Goal: Task Accomplishment & Management: Use online tool/utility

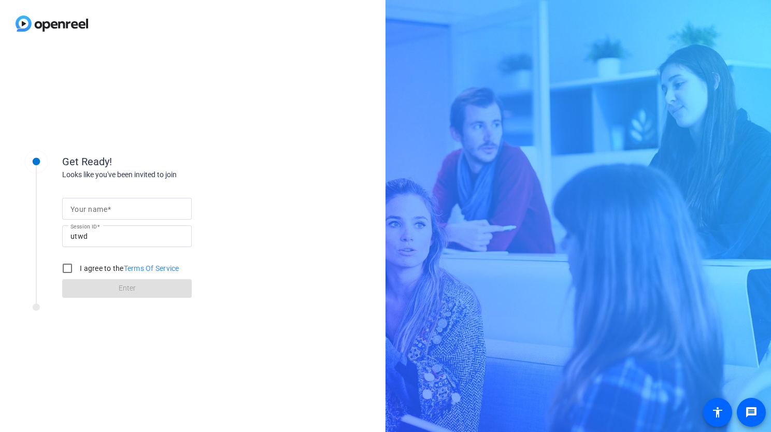
click at [135, 208] on input "Your name" at bounding box center [126, 209] width 113 height 12
type input "TS"
click at [64, 268] on input "I agree to the Terms Of Service" at bounding box center [67, 268] width 21 height 21
checkbox input "true"
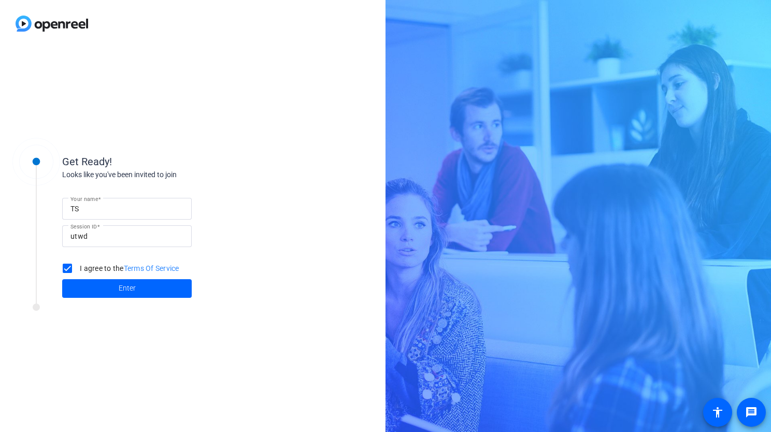
click at [106, 289] on span at bounding box center [127, 288] width 130 height 25
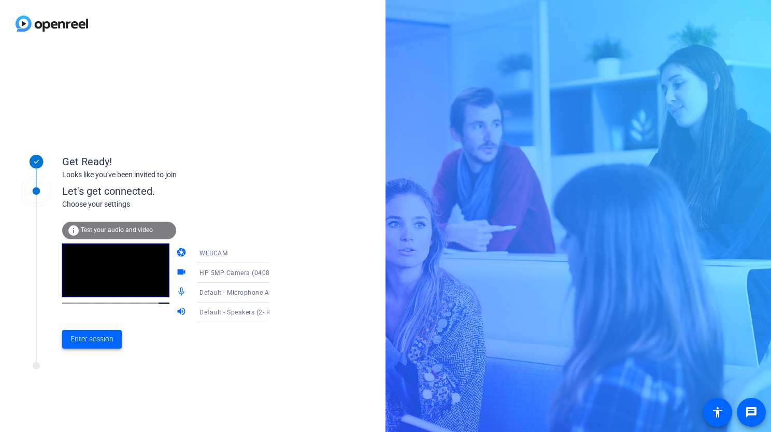
click at [95, 337] on span "Enter session" at bounding box center [91, 339] width 43 height 11
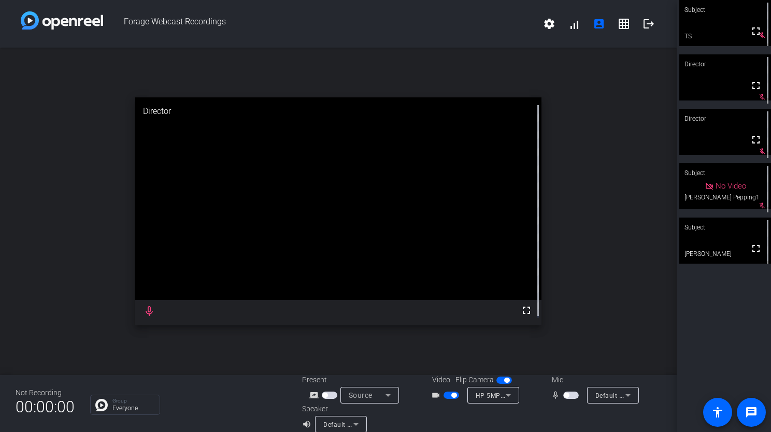
drag, startPoint x: 751, startPoint y: 252, endPoint x: 739, endPoint y: 300, distance: 49.3
click at [739, 300] on div "Subject fullscreen TS mic_off_outline Director fullscreen mic_off_outline Direc…" at bounding box center [724, 216] width 94 height 432
click at [750, 252] on mat-icon "fullscreen" at bounding box center [756, 249] width 12 height 12
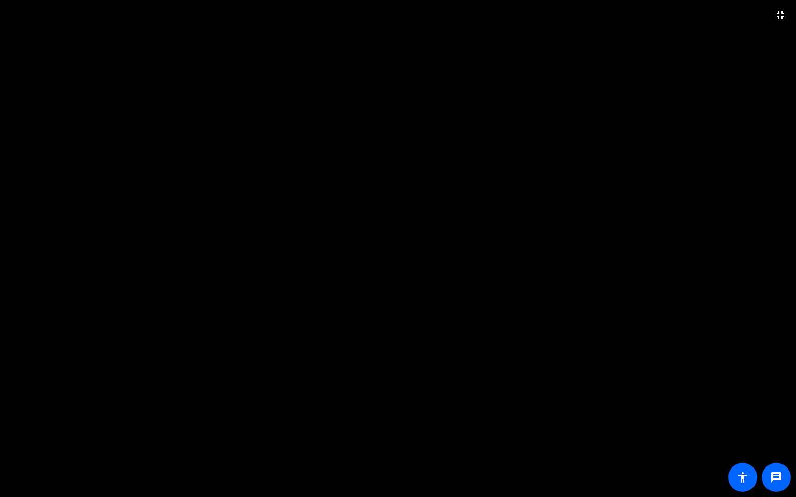
click at [771, 16] on mat-icon "fullscreen_exit" at bounding box center [780, 15] width 12 height 12
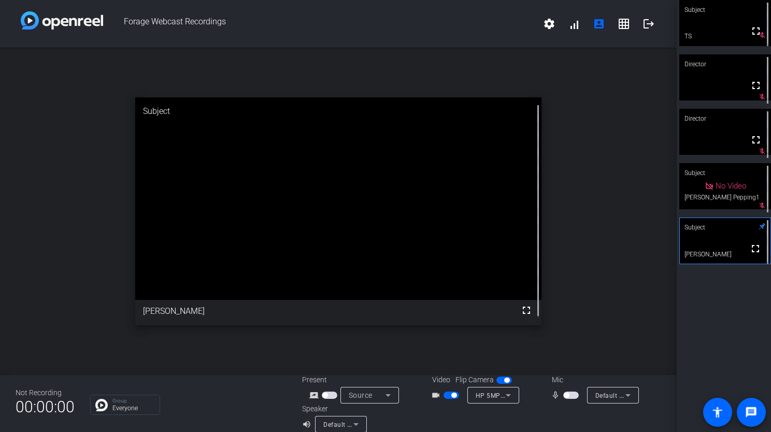
click at [564, 395] on span "button" at bounding box center [566, 395] width 5 height 5
click at [568, 395] on span "button" at bounding box center [571, 395] width 16 height 7
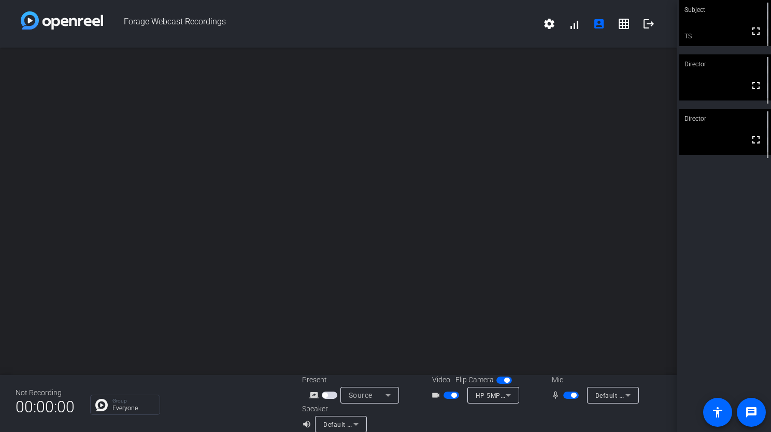
click at [644, 22] on mat-icon "logout" at bounding box center [649, 24] width 12 height 12
